Goal: Information Seeking & Learning: Understand process/instructions

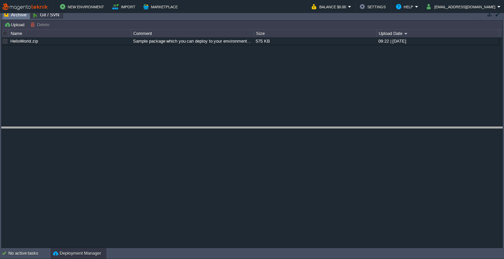
drag, startPoint x: 425, startPoint y: 18, endPoint x: 424, endPoint y: 138, distance: 119.9
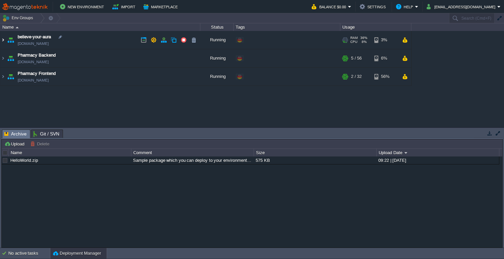
click at [2, 41] on img at bounding box center [2, 40] width 5 height 18
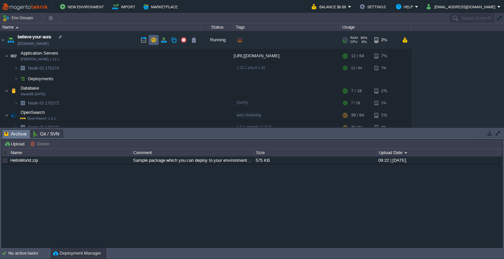
click at [150, 38] on td at bounding box center [154, 40] width 10 height 10
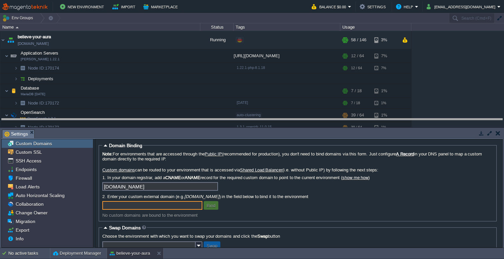
drag, startPoint x: 112, startPoint y: 128, endPoint x: 102, endPoint y: 95, distance: 34.1
click at [114, 89] on body "New Environment Import Marketplace Bonus $0.00 Upgrade Account Balance $0.00 Se…" at bounding box center [252, 129] width 504 height 259
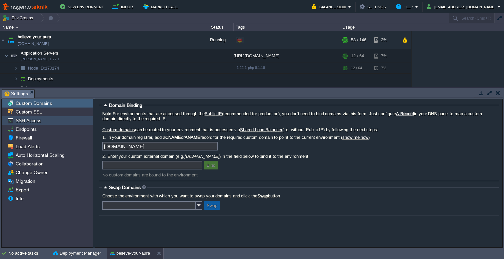
click at [34, 123] on span "SSH Access" at bounding box center [28, 121] width 28 height 6
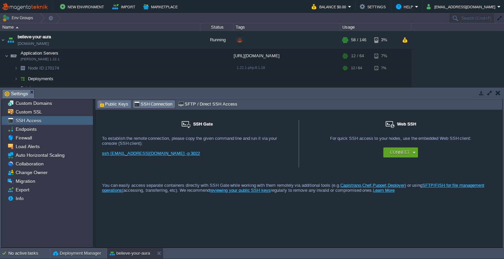
click at [122, 103] on span "Public Keys" at bounding box center [113, 104] width 30 height 7
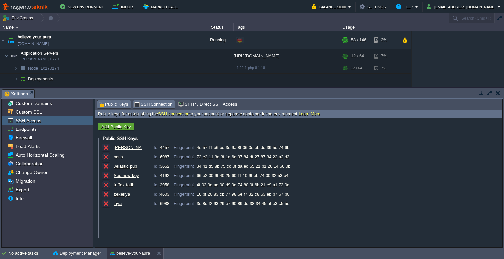
click at [151, 104] on span "SSH Connection" at bounding box center [153, 104] width 39 height 7
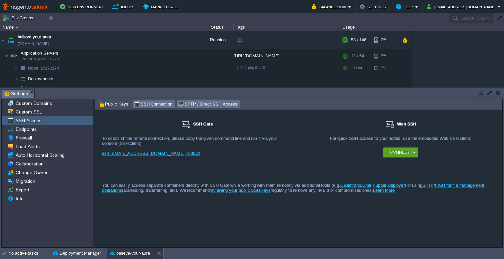
click at [195, 105] on span "SFTP / Direct SSH Access" at bounding box center [207, 104] width 59 height 7
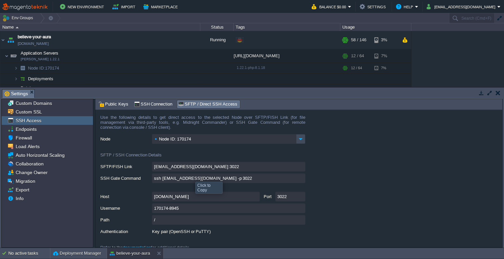
click at [189, 180] on input "ssh [EMAIL_ADDRESS][DOMAIN_NAME] -p 3022" at bounding box center [228, 179] width 153 height 10
click at [115, 102] on span "Public Keys" at bounding box center [113, 104] width 30 height 7
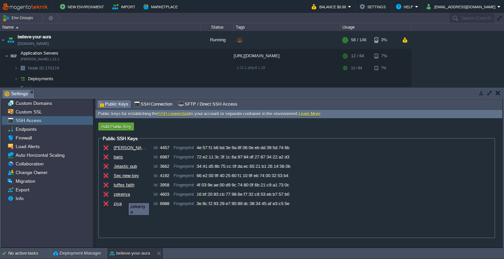
click at [124, 195] on div "zekeriya" at bounding box center [130, 194] width 33 height 5
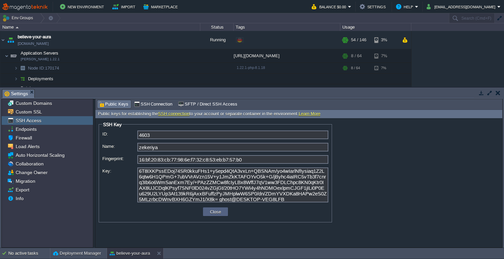
scroll to position [28, 0]
